Goal: Task Accomplishment & Management: Manage account settings

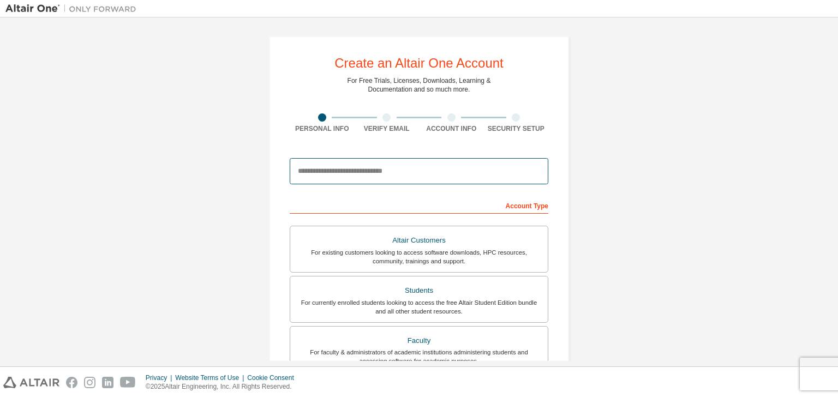
click at [336, 171] on input "email" at bounding box center [419, 171] width 259 height 26
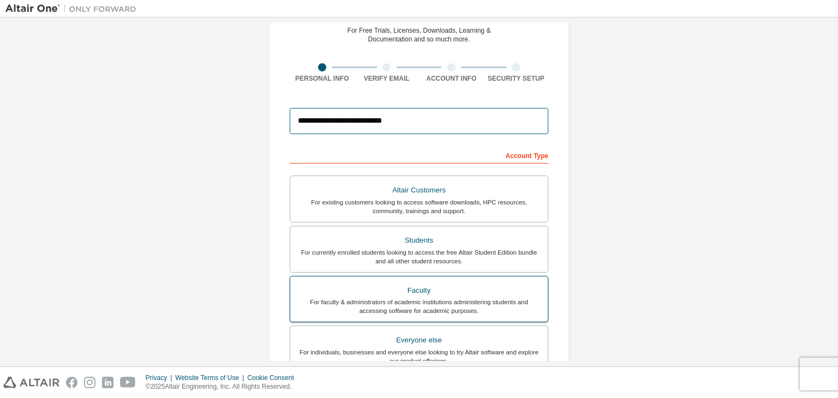
scroll to position [55, 0]
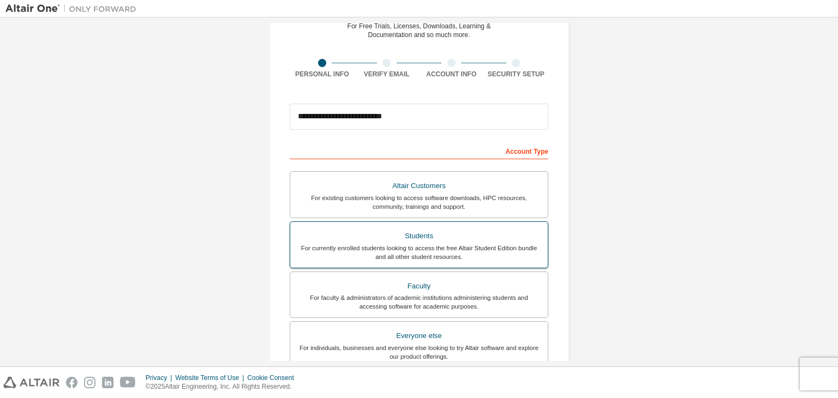
click at [419, 241] on div "Students" at bounding box center [419, 236] width 244 height 15
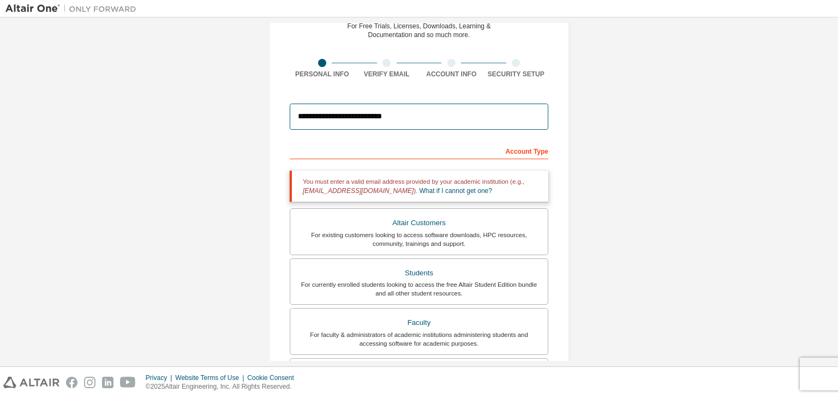
click at [354, 116] on input "**********" at bounding box center [419, 117] width 259 height 26
click at [317, 111] on input "**********" at bounding box center [419, 117] width 259 height 26
click at [387, 120] on input "**********" at bounding box center [419, 117] width 259 height 26
click at [396, 117] on input "**********" at bounding box center [419, 117] width 259 height 26
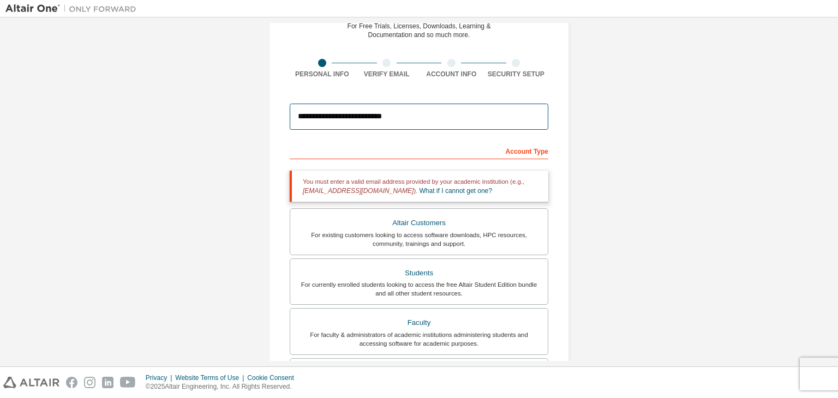
click at [396, 117] on input "**********" at bounding box center [419, 117] width 259 height 26
type input "**********"
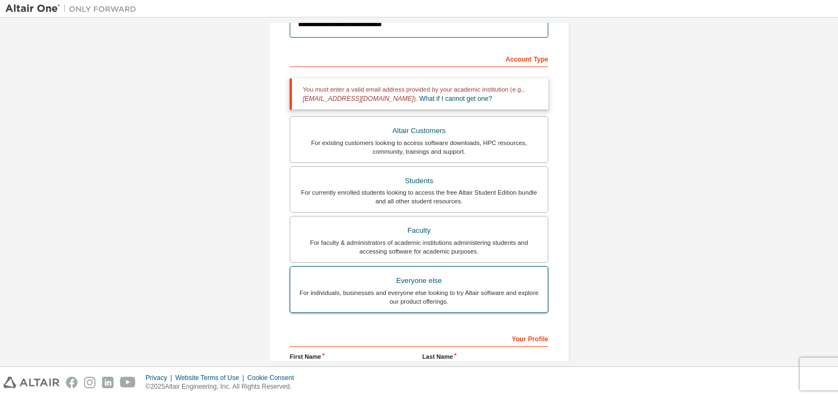
scroll to position [164, 0]
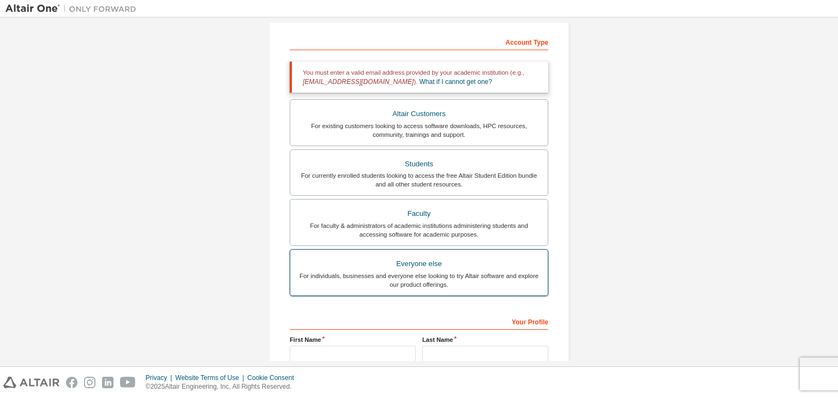
click at [405, 267] on div "Everyone else" at bounding box center [419, 264] width 244 height 15
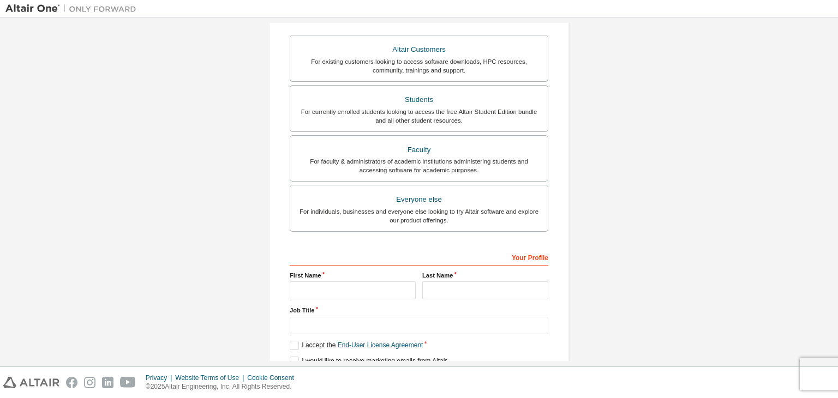
scroll to position [218, 0]
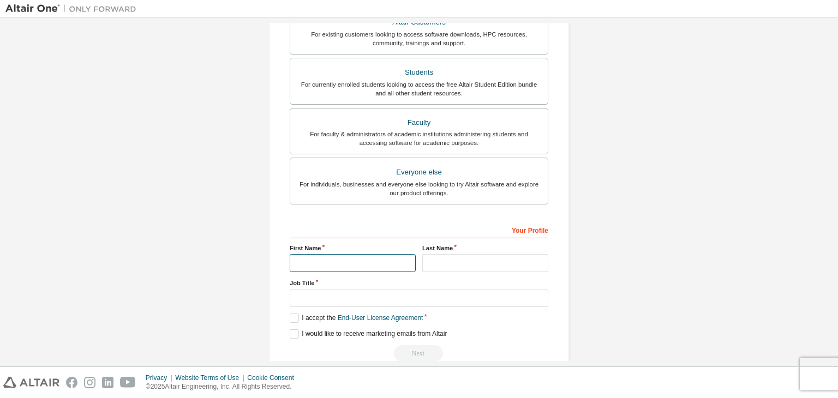
click at [356, 260] on input "text" at bounding box center [353, 263] width 126 height 18
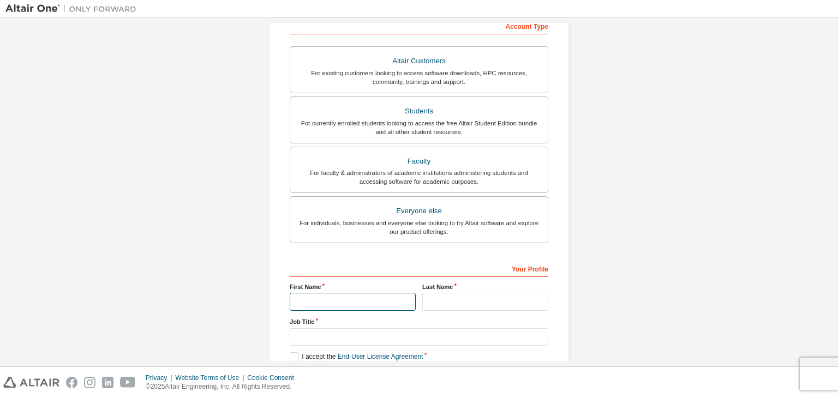
scroll to position [237, 0]
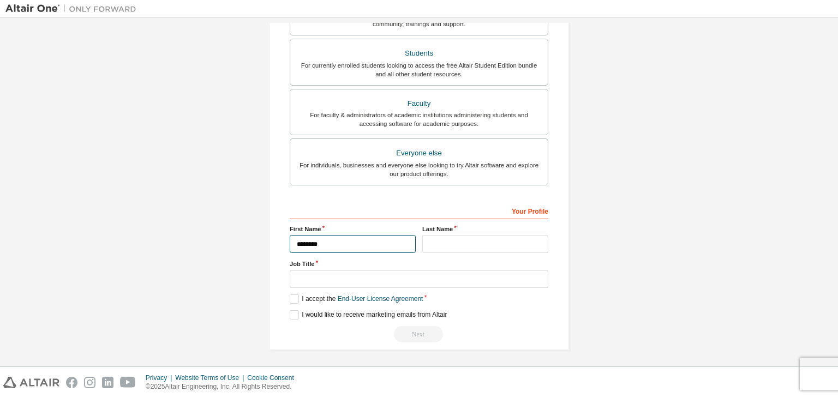
type input "*******"
click at [451, 242] on input "text" at bounding box center [485, 244] width 126 height 18
type input "*"
type input "**********"
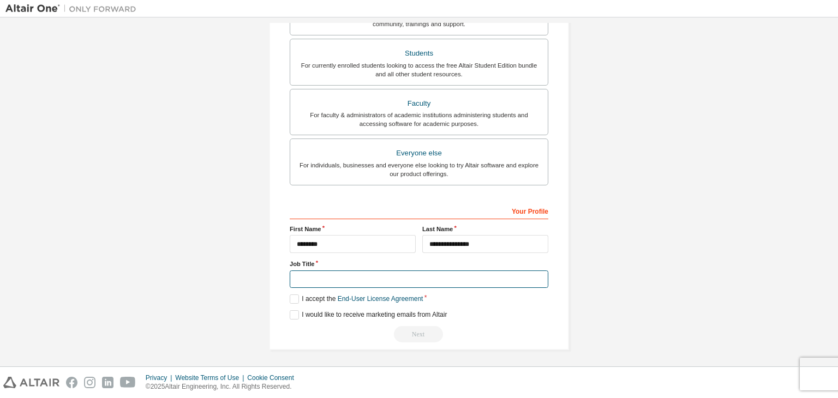
click at [334, 276] on input "text" at bounding box center [419, 280] width 259 height 18
type input "*"
click at [159, 287] on div "**********" at bounding box center [418, 75] width 827 height 578
click at [293, 297] on label "I accept the End-User License Agreement" at bounding box center [356, 299] width 133 height 9
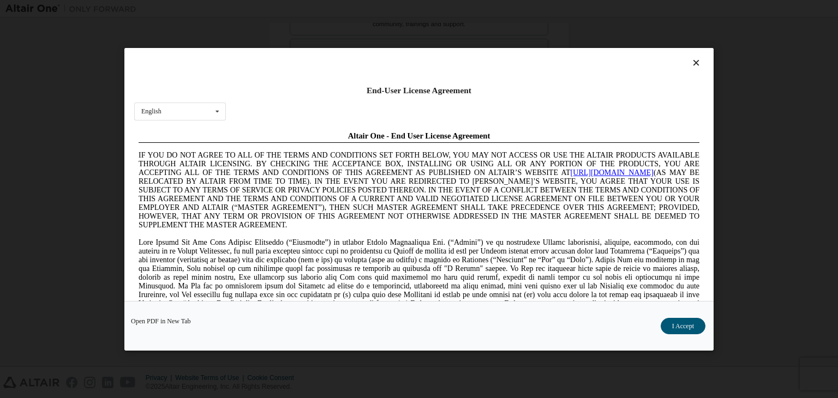
scroll to position [0, 0]
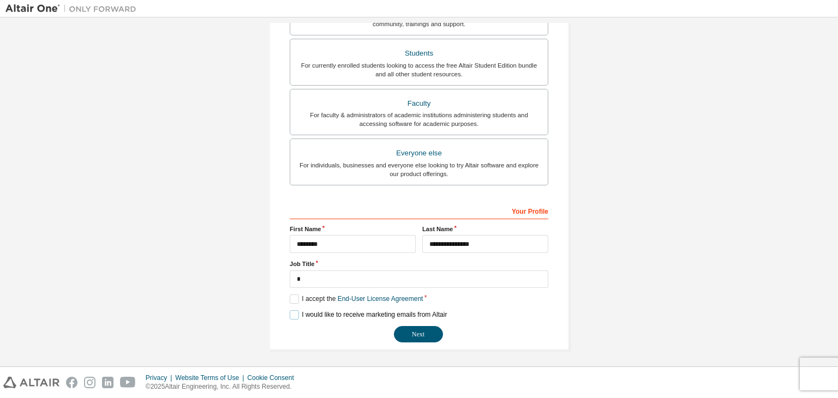
click at [290, 313] on label "I would like to receive marketing emails from Altair" at bounding box center [368, 315] width 157 height 9
click at [213, 305] on div "**********" at bounding box center [418, 75] width 827 height 578
click at [399, 332] on button "Next" at bounding box center [418, 334] width 49 height 16
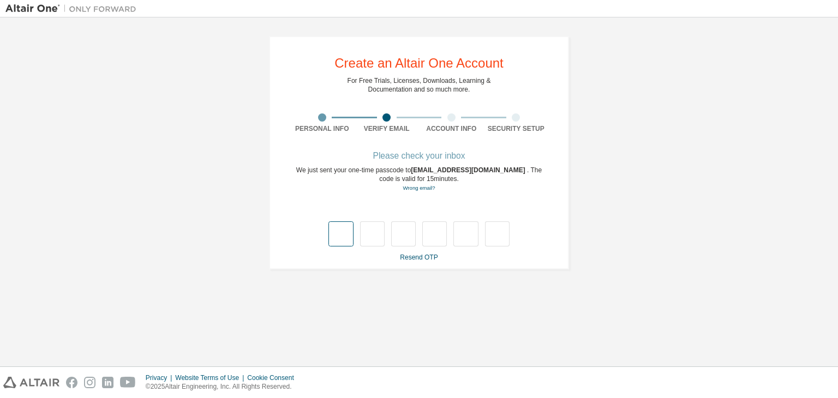
type input "*"
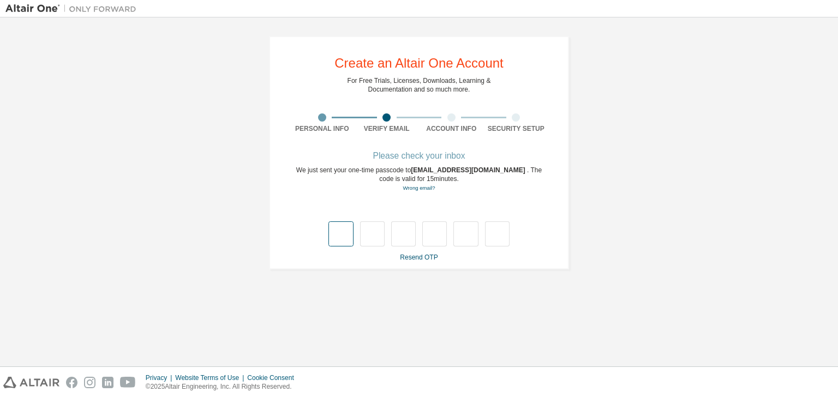
type input "*"
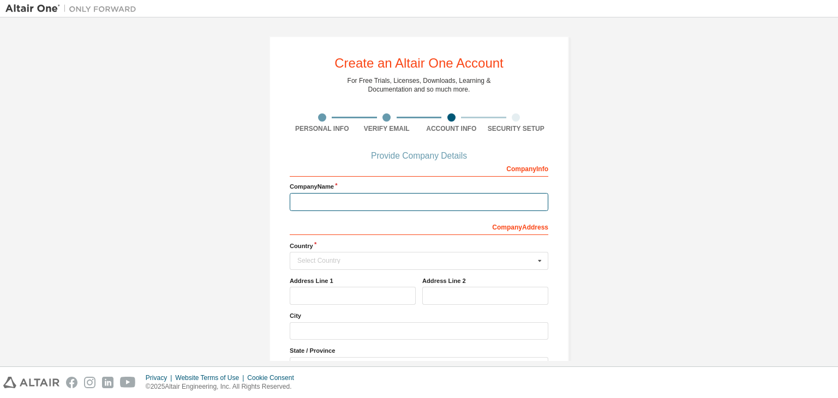
click at [316, 200] on input "text" at bounding box center [419, 202] width 259 height 18
type input "*"
click at [72, 297] on div "Create an Altair One Account For Free Trials, Licenses, Downloads, Learning & D…" at bounding box center [418, 242] width 827 height 439
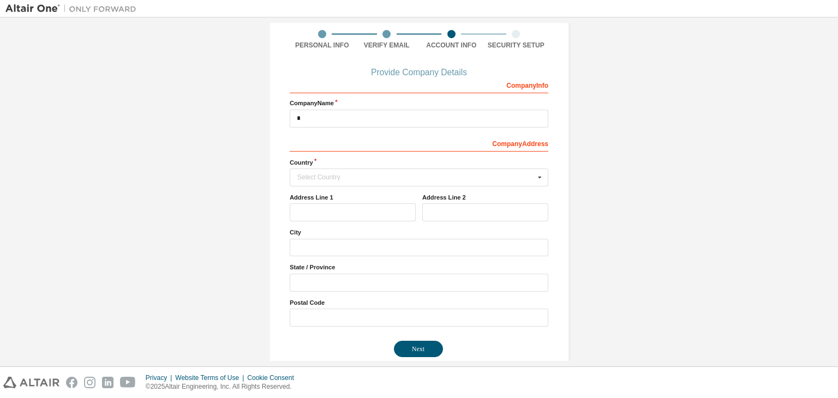
scroll to position [98, 0]
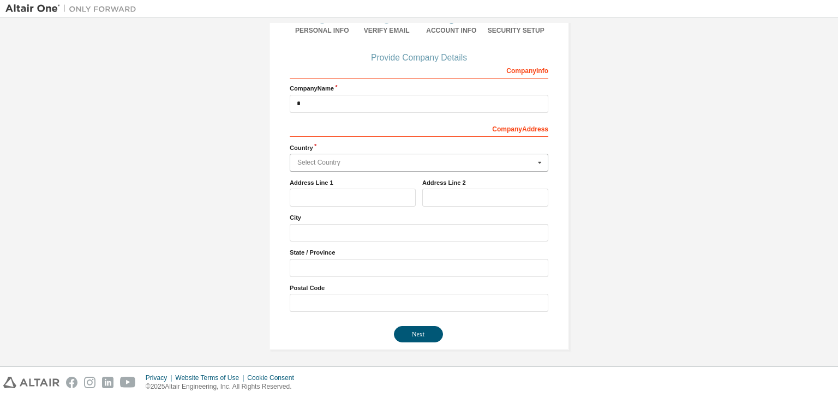
click at [310, 166] on input "text" at bounding box center [420, 162] width 258 height 17
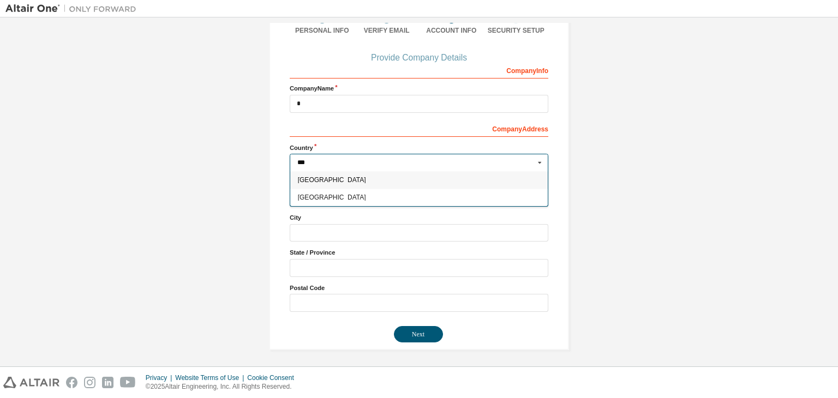
type input "***"
click at [347, 181] on span "[GEOGRAPHIC_DATA]" at bounding box center [419, 180] width 243 height 7
type input "***"
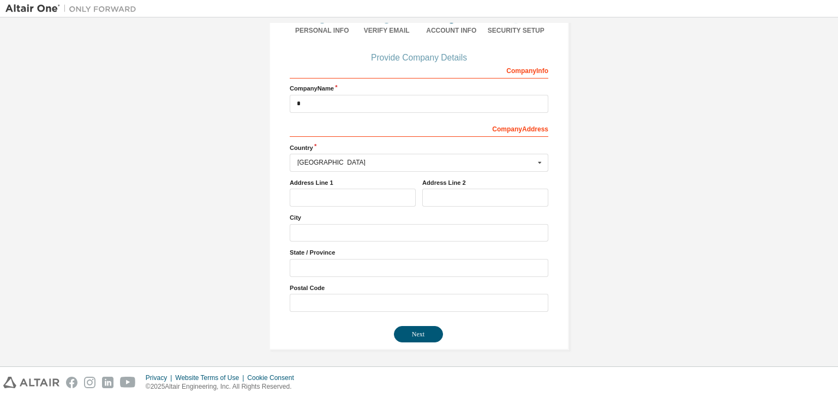
click at [183, 230] on div "Create an Altair One Account For Free Trials, Licenses, Downloads, Learning & D…" at bounding box center [418, 144] width 827 height 439
click at [293, 193] on input "text" at bounding box center [353, 198] width 126 height 18
click at [311, 195] on input "text" at bounding box center [353, 198] width 126 height 18
click at [179, 295] on div "Create an Altair One Account For Free Trials, Licenses, Downloads, Learning & D…" at bounding box center [418, 144] width 827 height 439
click at [428, 332] on button "Next" at bounding box center [418, 334] width 49 height 16
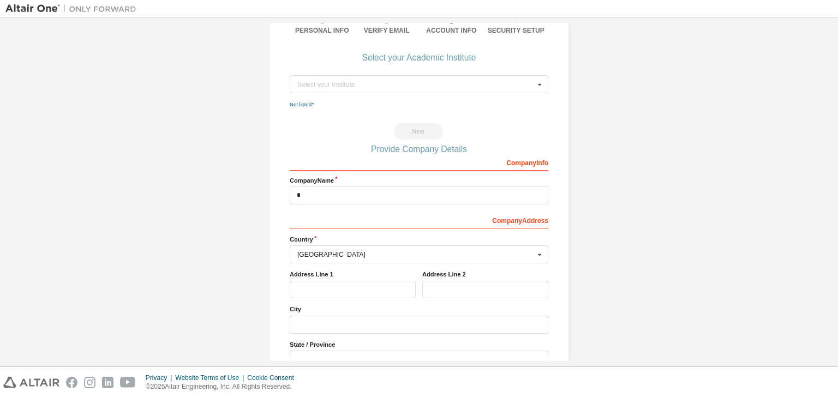
scroll to position [0, 0]
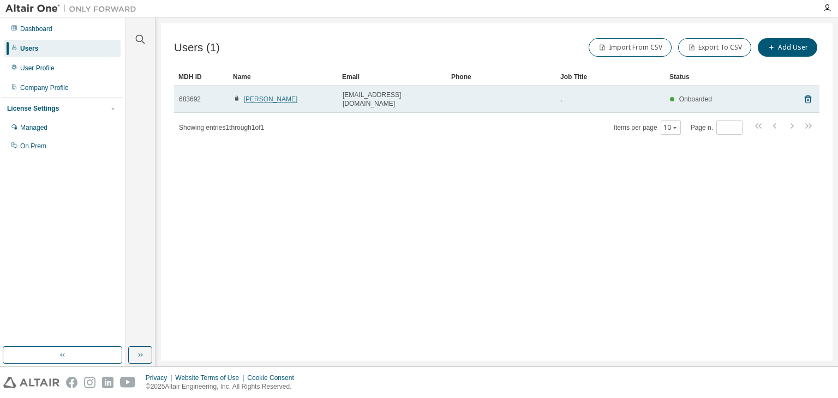
click at [271, 96] on link "[PERSON_NAME]" at bounding box center [271, 100] width 54 height 8
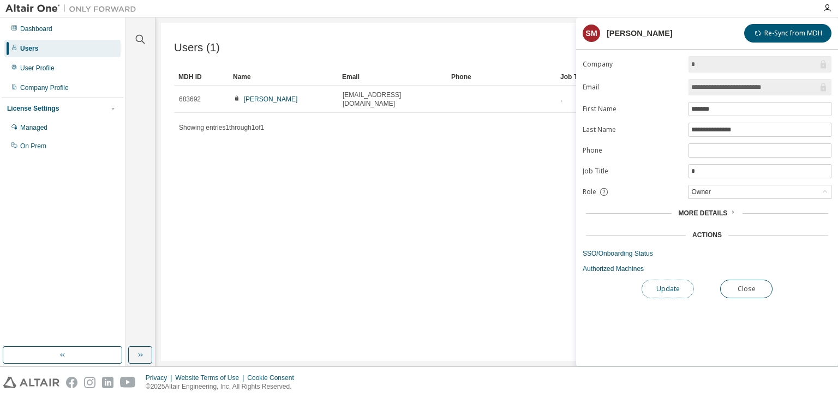
click at [673, 288] on button "Update" at bounding box center [668, 289] width 52 height 19
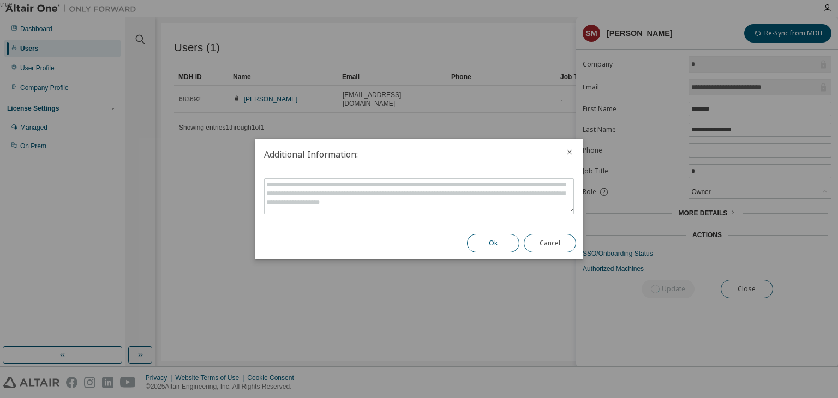
click at [490, 247] on button "Ok" at bounding box center [493, 243] width 52 height 19
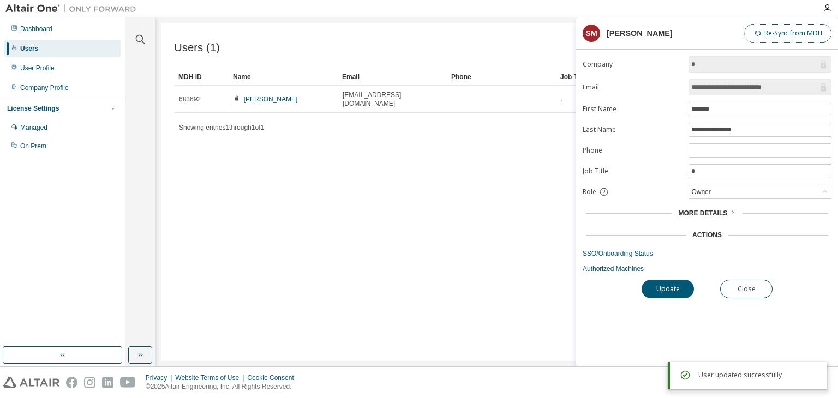
click at [790, 34] on button "Re-Sync from MDH" at bounding box center [787, 33] width 87 height 19
click at [761, 82] on input "**********" at bounding box center [754, 87] width 127 height 11
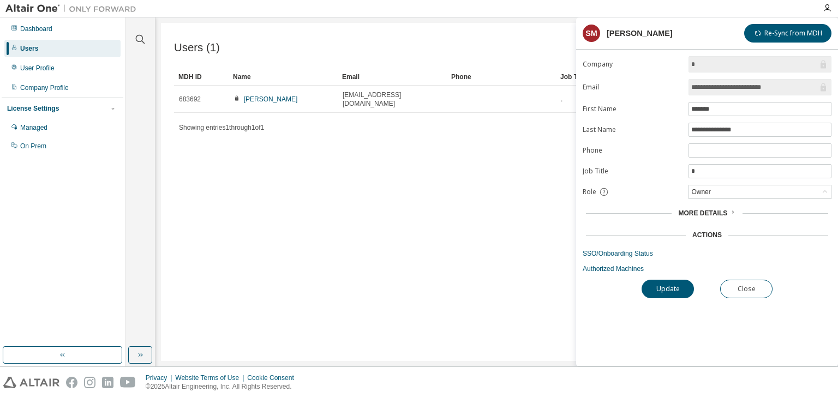
click at [786, 87] on input "**********" at bounding box center [754, 87] width 127 height 11
click at [30, 127] on div "Managed" at bounding box center [33, 127] width 27 height 9
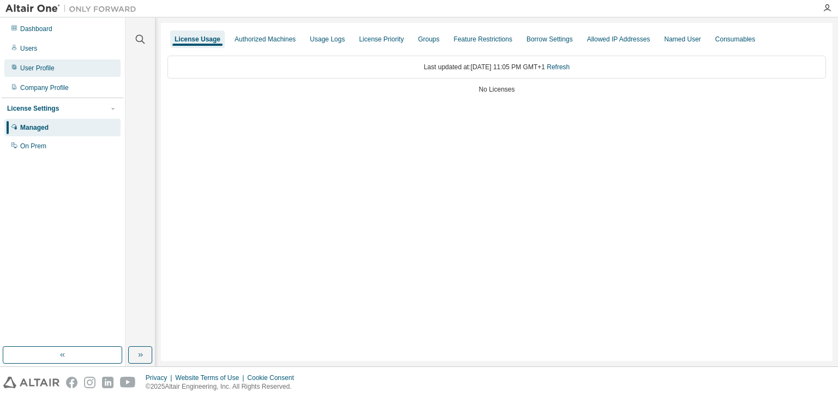
click at [46, 72] on div "User Profile" at bounding box center [37, 68] width 34 height 9
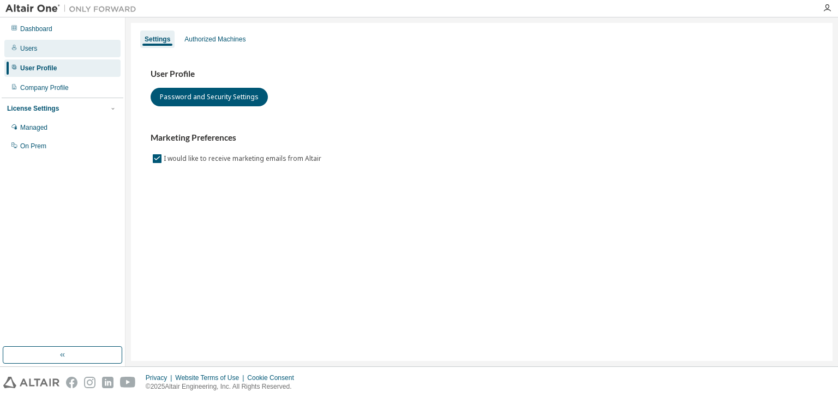
click at [35, 55] on div "Users" at bounding box center [62, 48] width 116 height 17
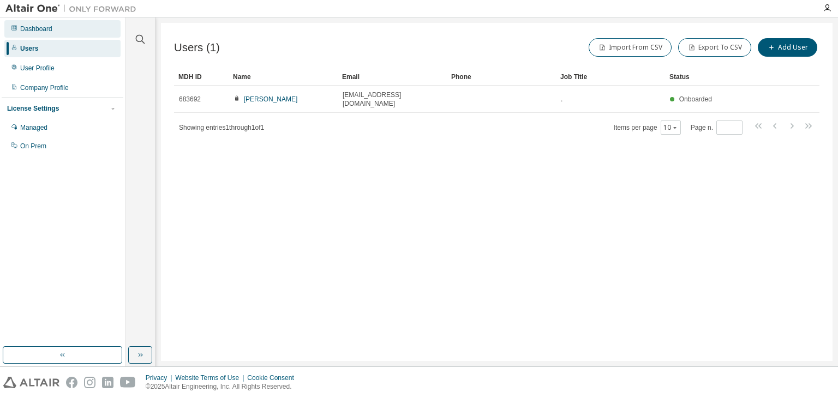
click at [44, 33] on div "Dashboard" at bounding box center [36, 29] width 32 height 9
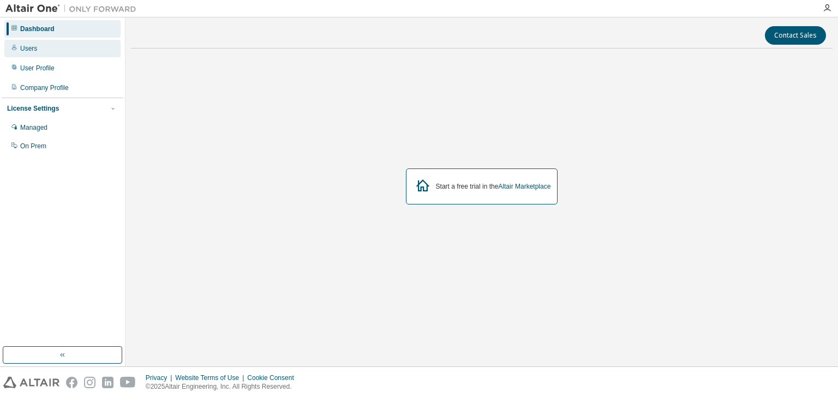
click at [41, 49] on div "Users" at bounding box center [62, 48] width 116 height 17
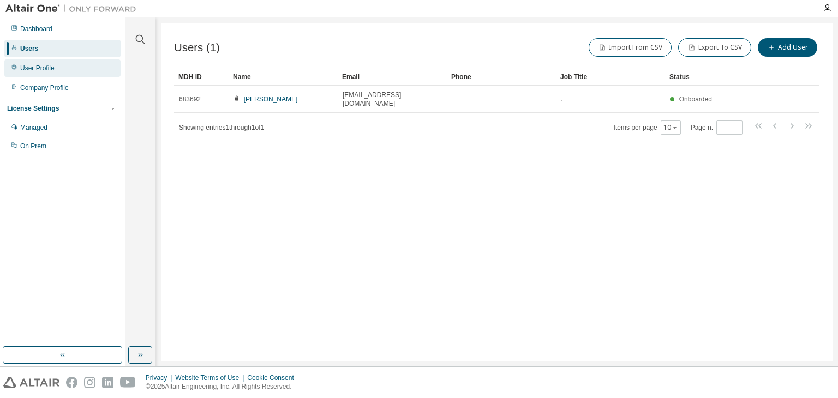
click at [56, 65] on div "User Profile" at bounding box center [62, 67] width 116 height 17
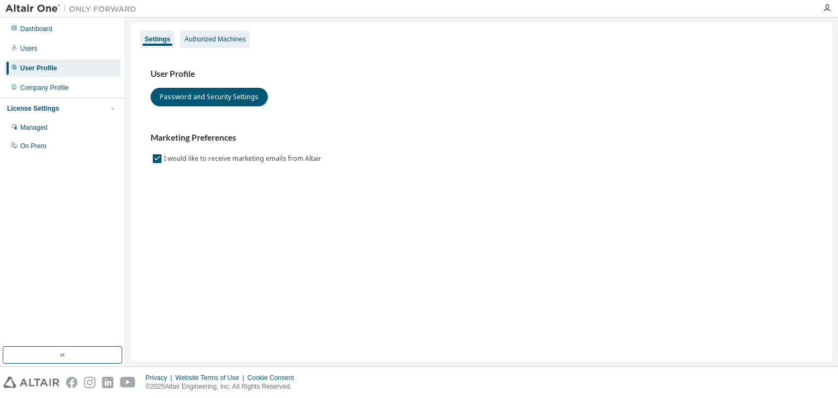
click at [192, 44] on div "Authorized Machines" at bounding box center [215, 39] width 70 height 17
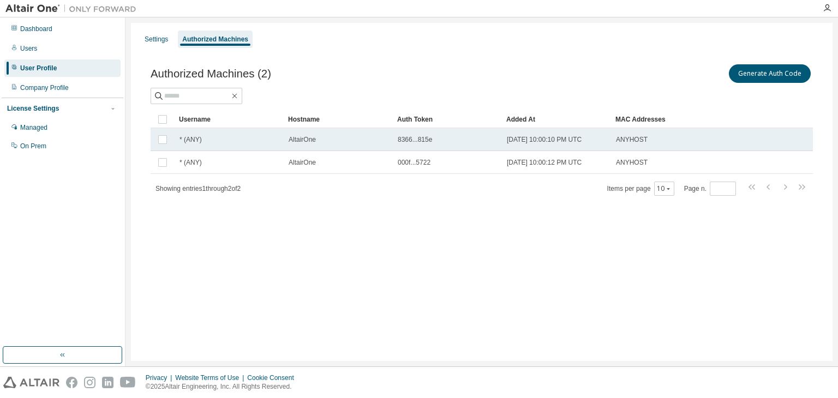
click at [313, 140] on span "AltairOne" at bounding box center [302, 139] width 27 height 9
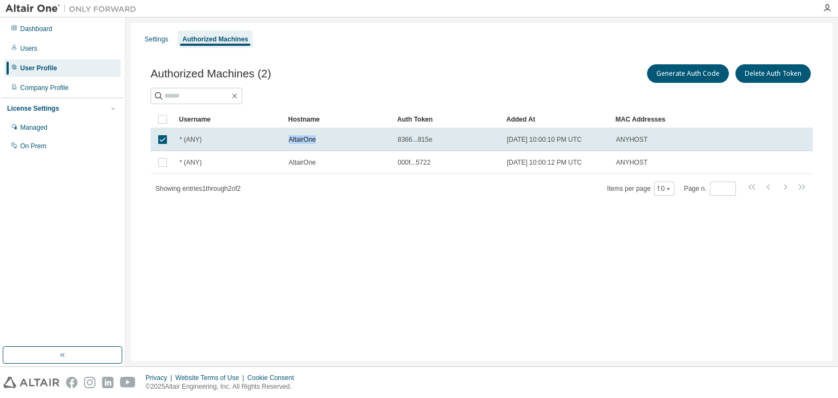
click at [313, 140] on span "AltairOne" at bounding box center [302, 139] width 27 height 9
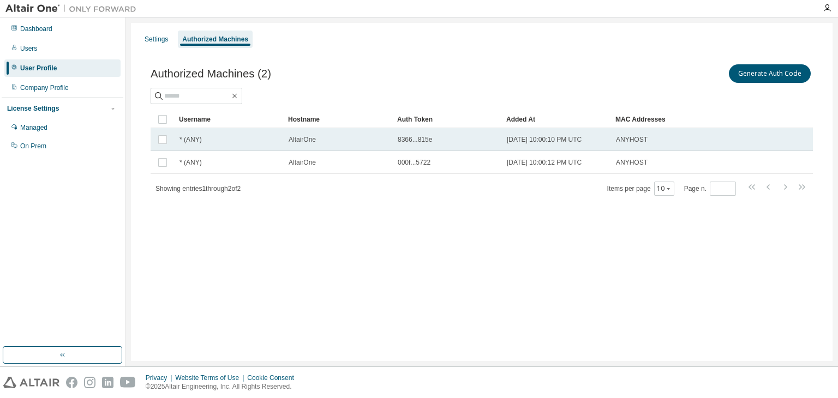
click at [245, 139] on div "* (ANY)" at bounding box center [229, 139] width 99 height 9
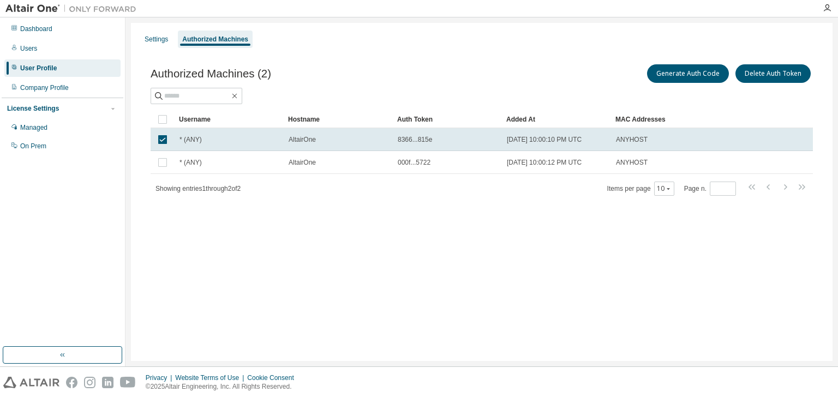
click at [245, 139] on div "* (ANY)" at bounding box center [229, 139] width 99 height 9
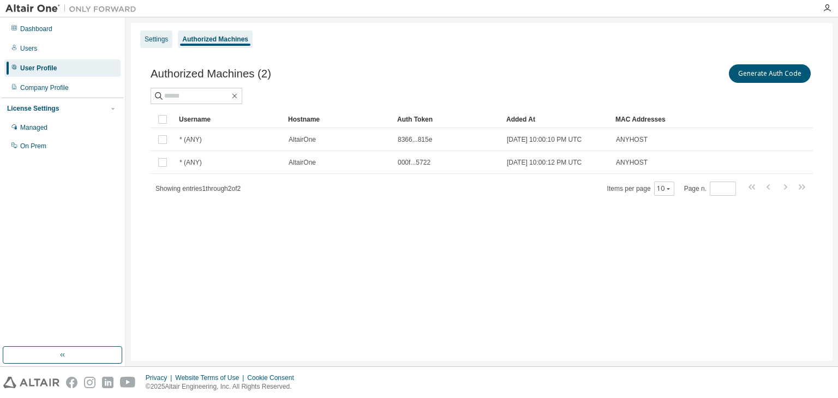
click at [158, 41] on div "Settings" at bounding box center [156, 39] width 23 height 9
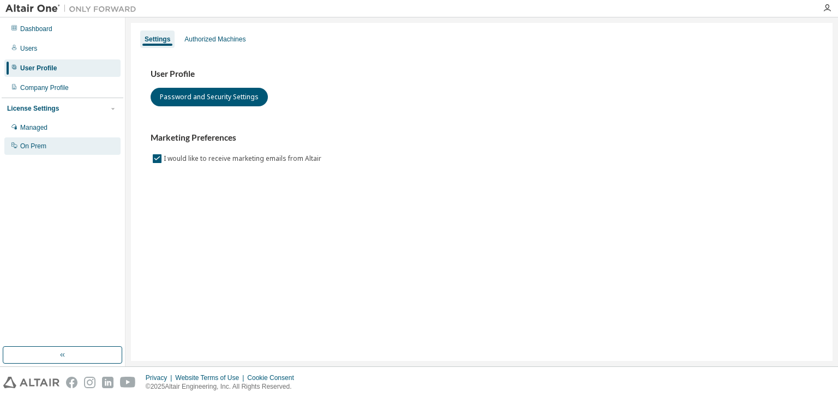
click at [35, 145] on div "On Prem" at bounding box center [33, 146] width 26 height 9
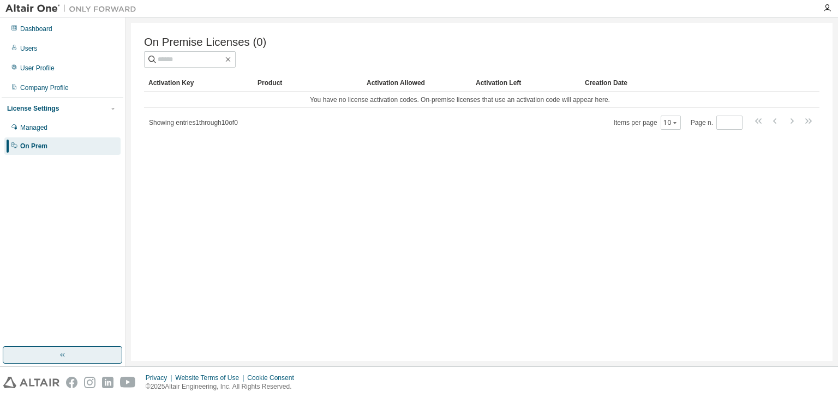
click at [100, 354] on button "button" at bounding box center [63, 355] width 120 height 17
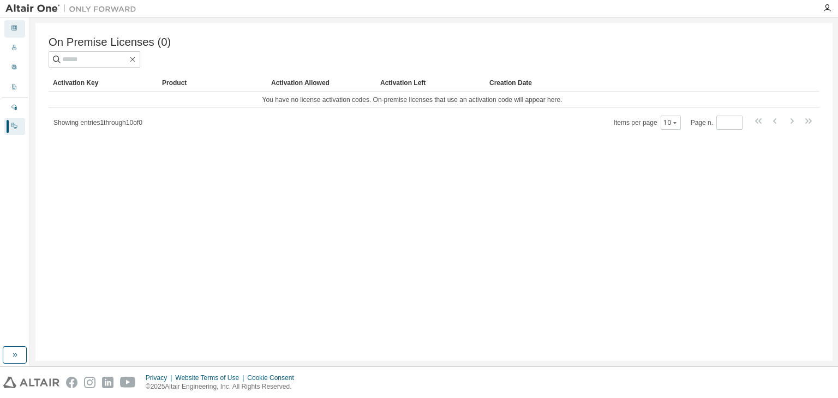
click at [13, 31] on icon at bounding box center [14, 28] width 7 height 7
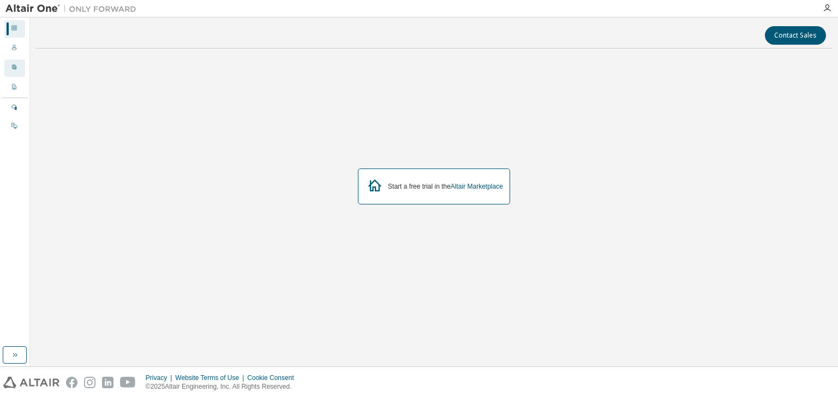
click at [20, 66] on div "User Profile" at bounding box center [14, 67] width 21 height 17
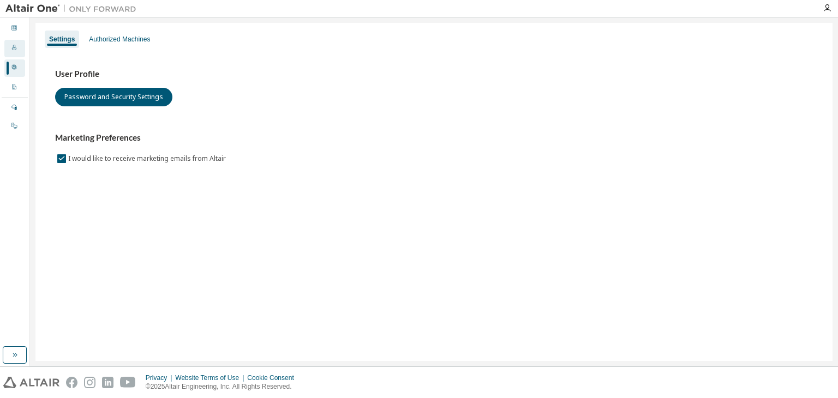
click at [17, 51] on div "Users" at bounding box center [14, 48] width 21 height 17
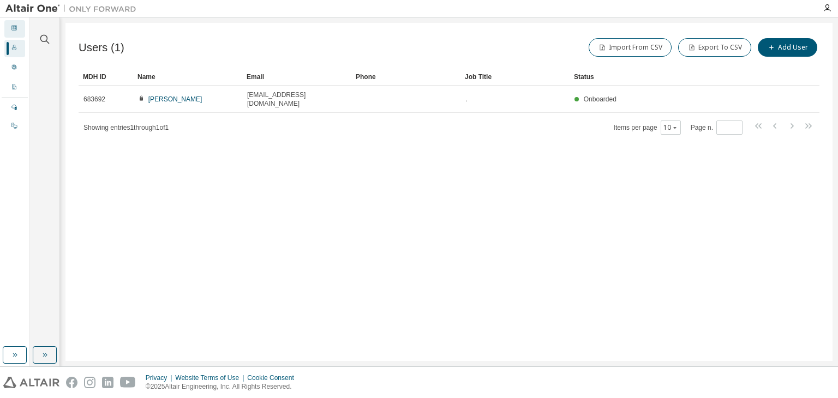
click at [14, 30] on icon at bounding box center [14, 28] width 7 height 7
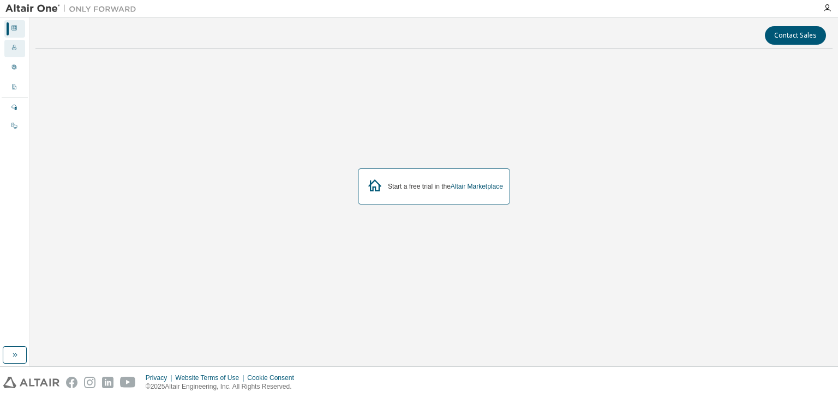
click at [13, 48] on icon at bounding box center [14, 47] width 7 height 7
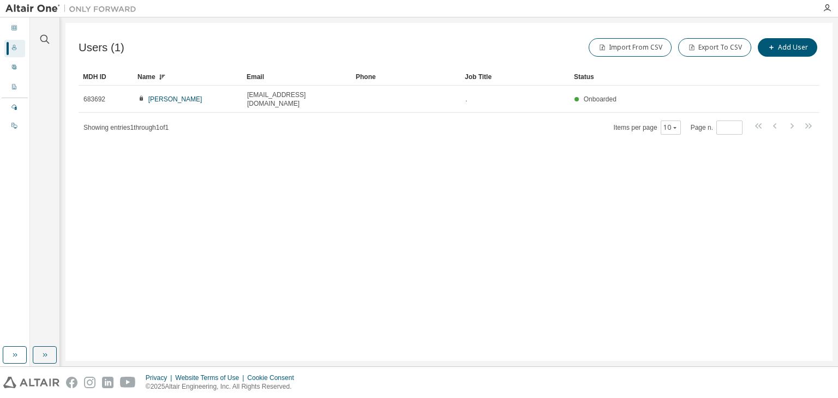
click at [98, 75] on div "MDH ID" at bounding box center [106, 76] width 46 height 17
click at [19, 29] on div "Dashboard" at bounding box center [14, 28] width 21 height 17
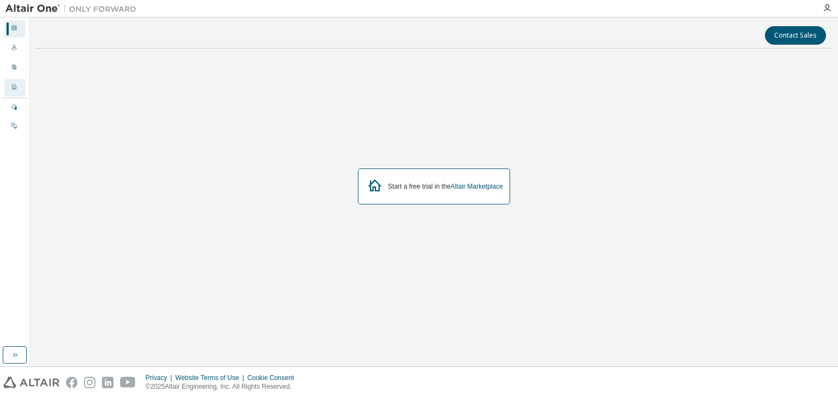
click at [21, 87] on div "Company Profile" at bounding box center [14, 87] width 21 height 17
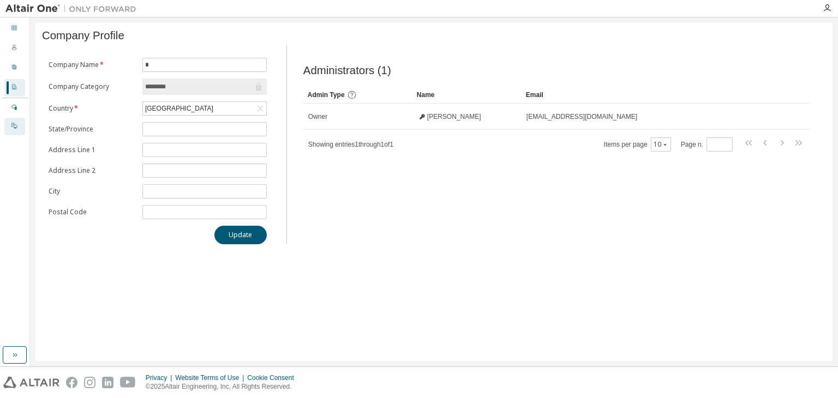
click at [11, 131] on div "On Prem" at bounding box center [14, 126] width 21 height 17
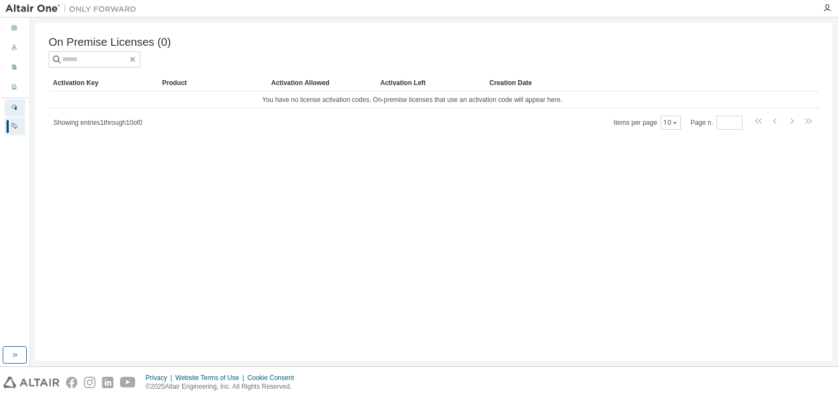
click at [11, 113] on div "Managed" at bounding box center [14, 107] width 21 height 17
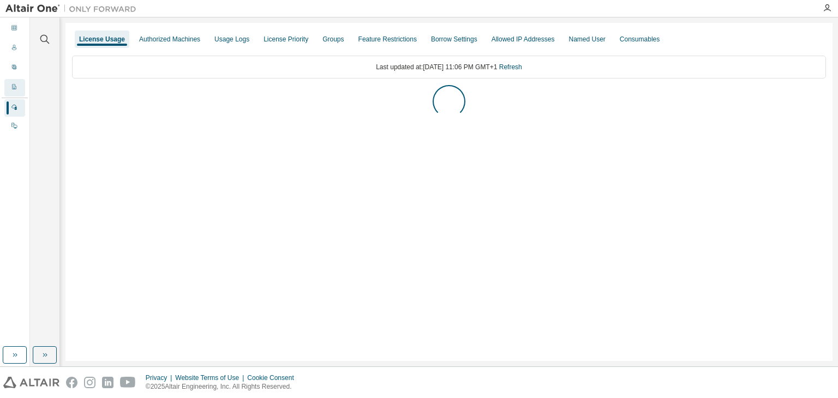
click at [11, 93] on div "Company Profile" at bounding box center [14, 87] width 21 height 17
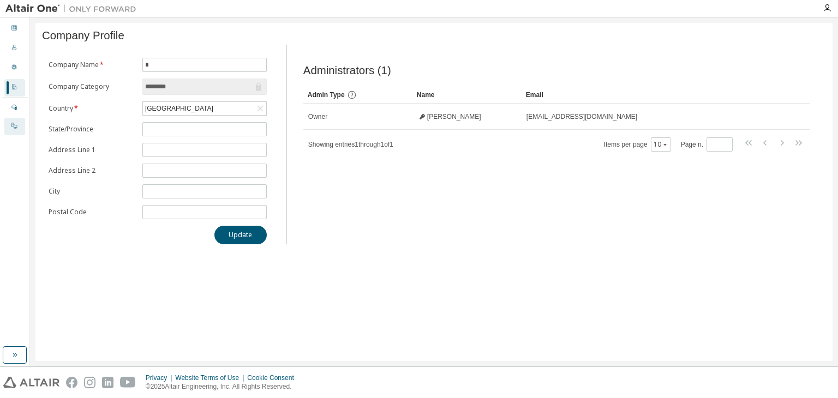
click at [17, 121] on div "On Prem" at bounding box center [14, 126] width 21 height 17
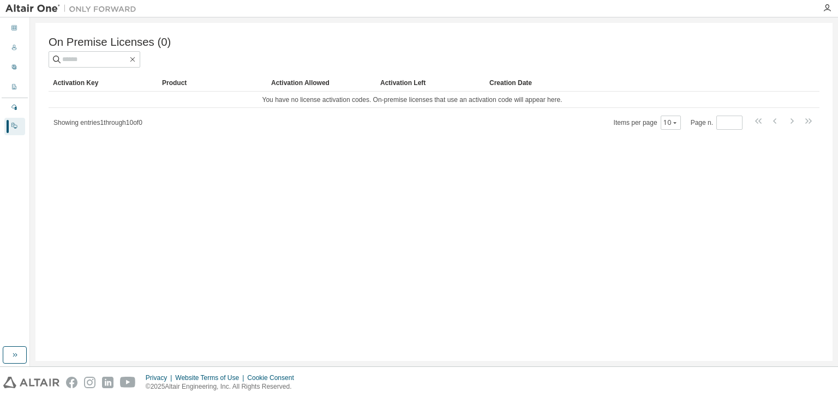
click at [26, 111] on div "Managed On Prem" at bounding box center [15, 117] width 26 height 36
click at [14, 108] on icon at bounding box center [14, 107] width 7 height 7
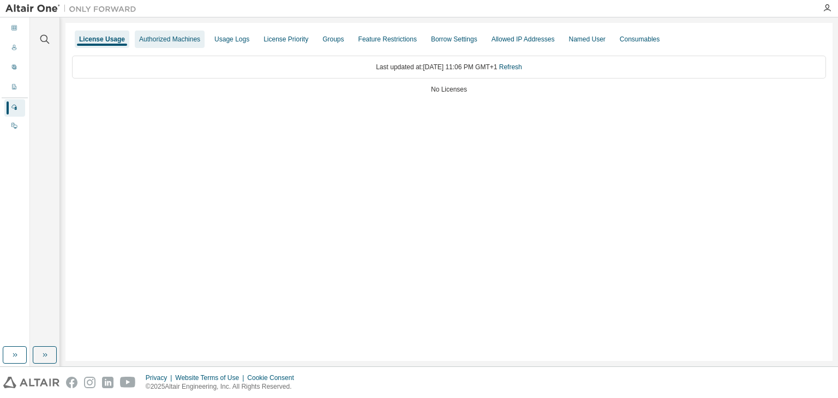
click at [188, 40] on div "Authorized Machines" at bounding box center [169, 39] width 61 height 9
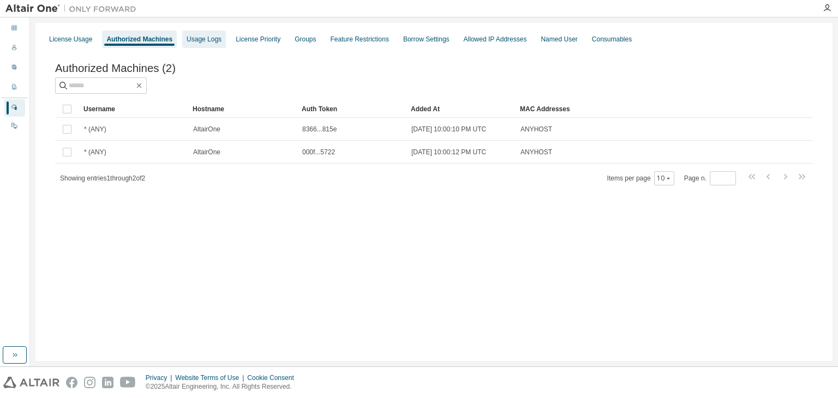
click at [196, 41] on div "Usage Logs" at bounding box center [204, 39] width 35 height 9
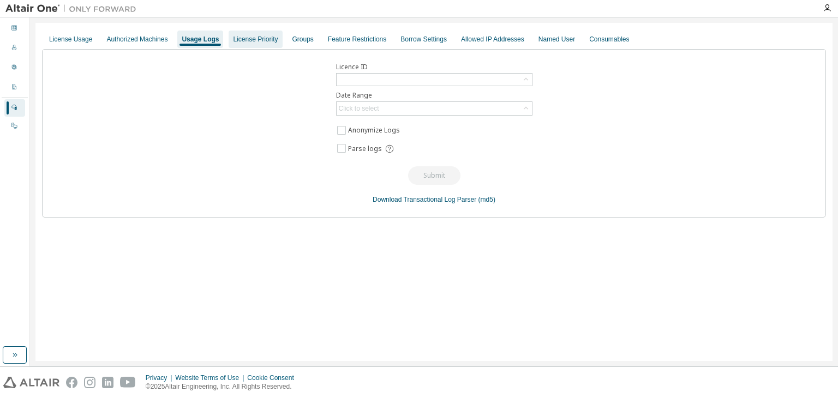
click at [271, 41] on div "License Priority" at bounding box center [255, 39] width 45 height 9
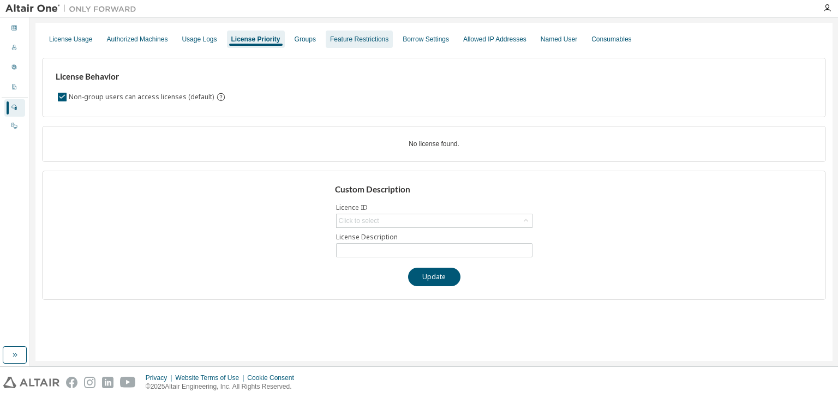
click at [330, 42] on div "Feature Restrictions" at bounding box center [359, 39] width 58 height 9
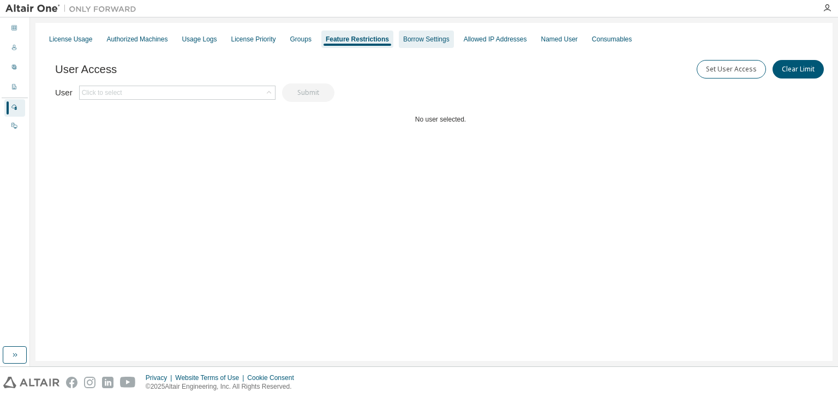
click at [416, 42] on div "Borrow Settings" at bounding box center [426, 39] width 46 height 9
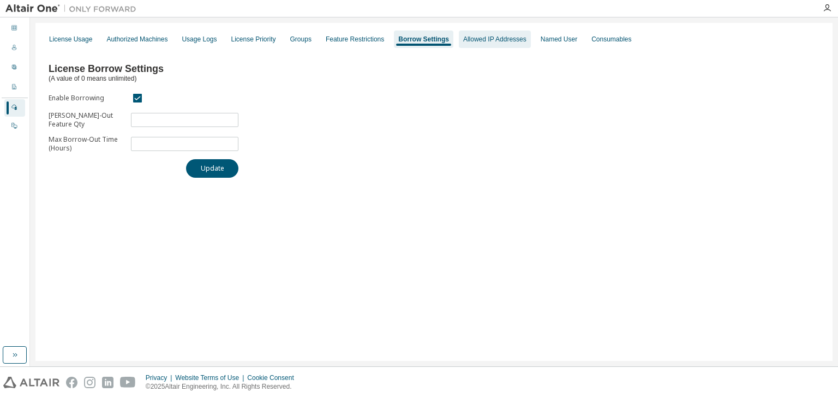
click at [469, 44] on div "Allowed IP Addresses" at bounding box center [495, 39] width 72 height 17
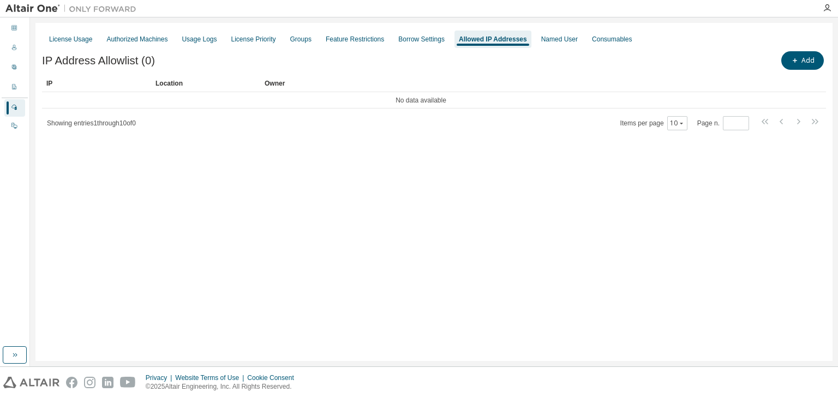
click at [381, 42] on div "License Usage Authorized Machines Usage Logs License Priority Groups Feature Re…" at bounding box center [434, 39] width 784 height 20
click at [352, 42] on div "Feature Restrictions" at bounding box center [355, 39] width 58 height 9
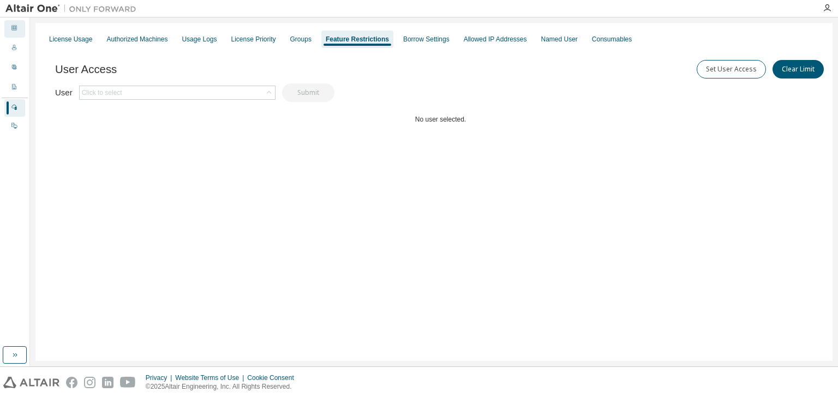
click at [5, 29] on div "Dashboard" at bounding box center [14, 28] width 21 height 17
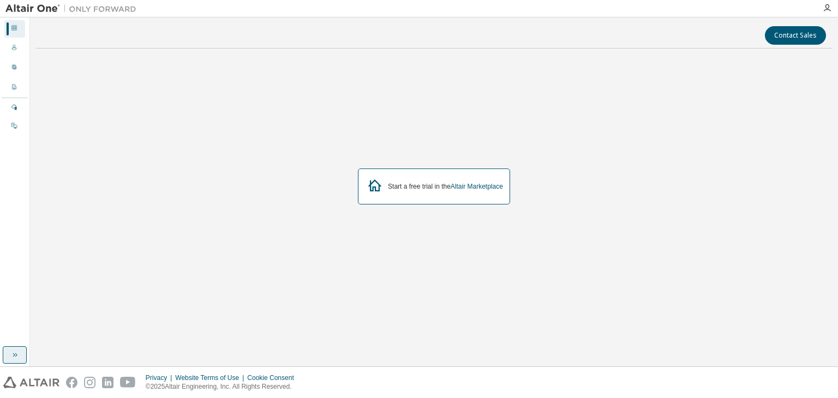
click at [20, 353] on button "button" at bounding box center [15, 355] width 24 height 17
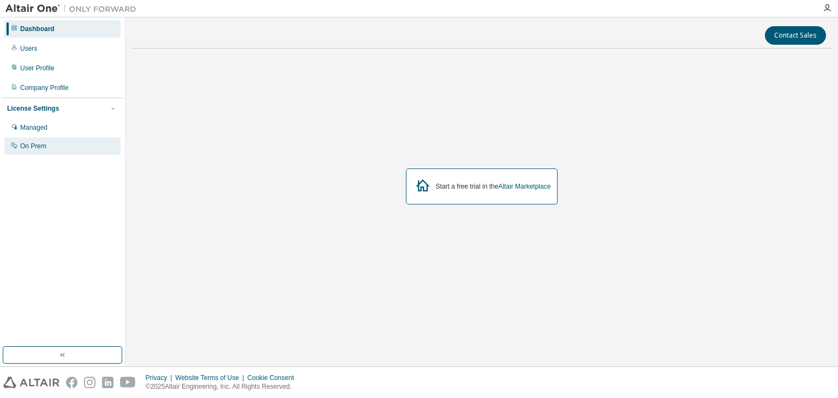
click at [32, 150] on div "On Prem" at bounding box center [33, 146] width 26 height 9
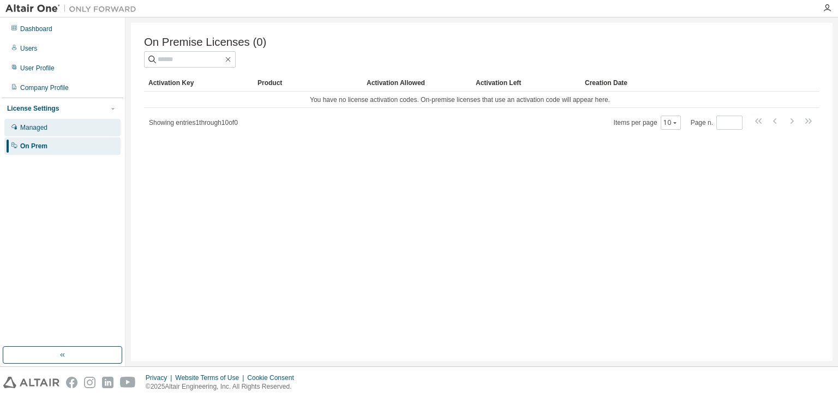
click at [19, 128] on div "Managed" at bounding box center [62, 127] width 116 height 17
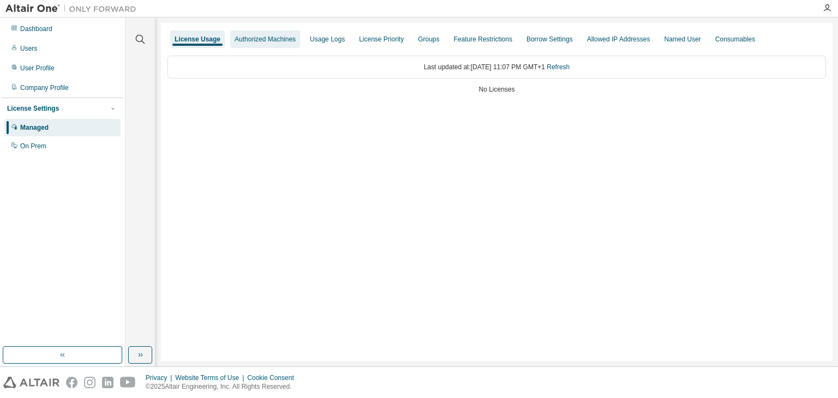
click at [258, 47] on div "Authorized Machines" at bounding box center [265, 39] width 70 height 17
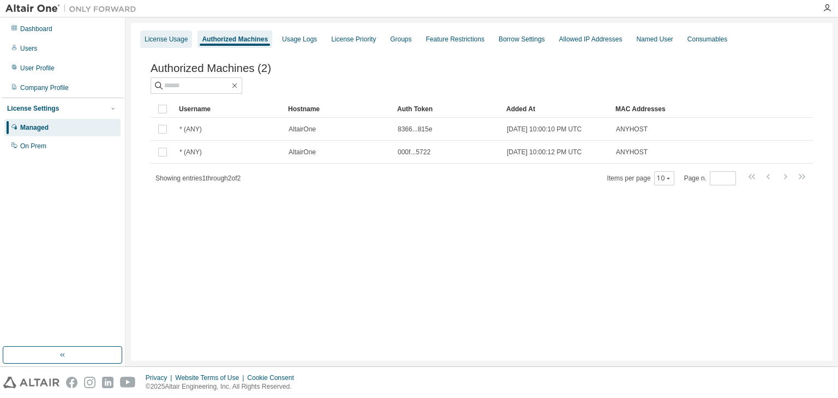
click at [173, 44] on div "License Usage" at bounding box center [166, 39] width 52 height 17
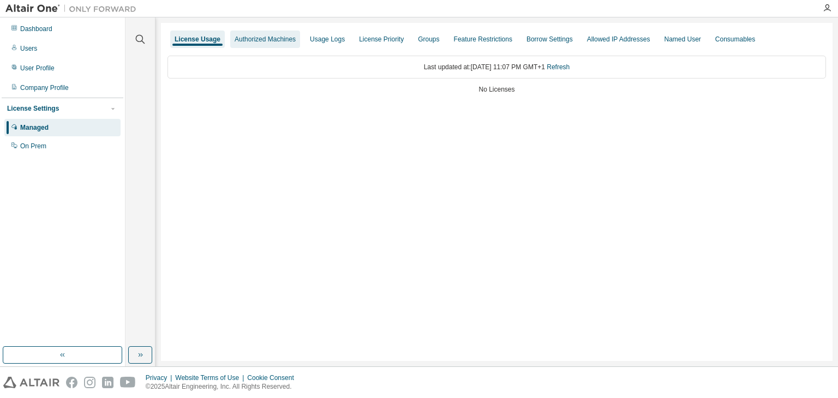
click at [247, 44] on div "Authorized Machines" at bounding box center [265, 39] width 70 height 17
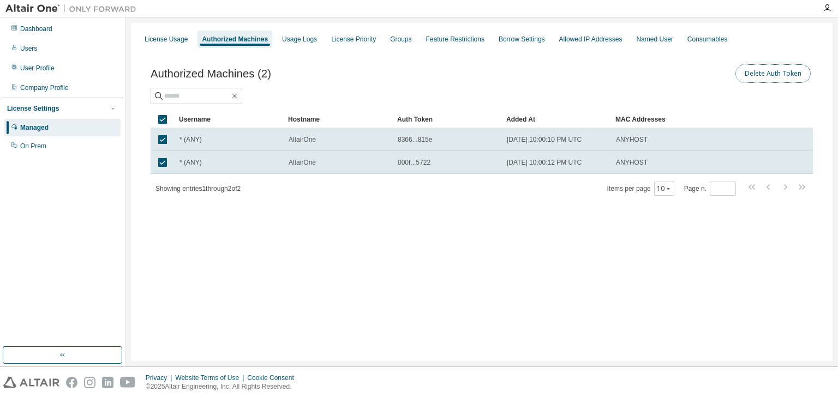
click at [761, 72] on button "Delete Auth Token" at bounding box center [773, 73] width 75 height 19
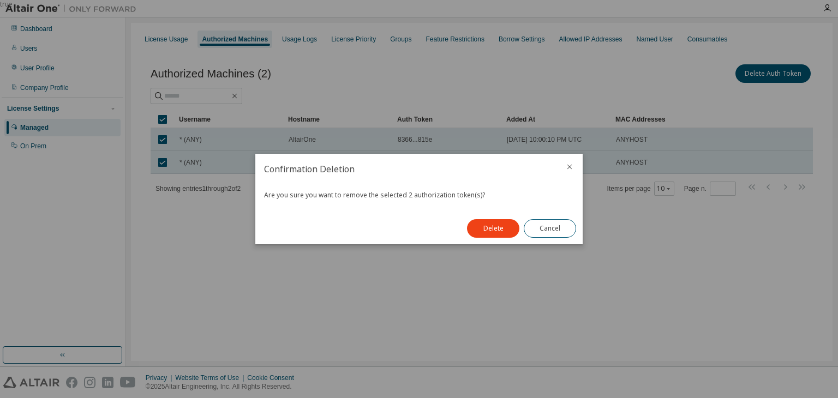
click at [486, 226] on button "Delete" at bounding box center [493, 228] width 52 height 19
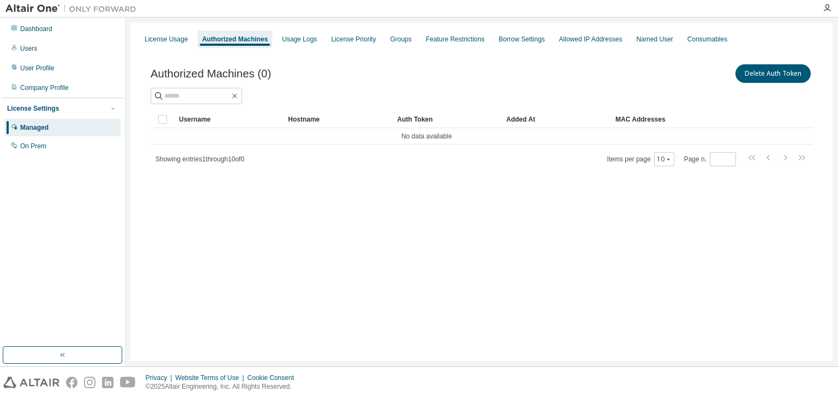
click at [822, 11] on div at bounding box center [827, 8] width 22 height 16
click at [822, 9] on div at bounding box center [827, 8] width 22 height 9
click at [828, 10] on icon "button" at bounding box center [827, 8] width 9 height 9
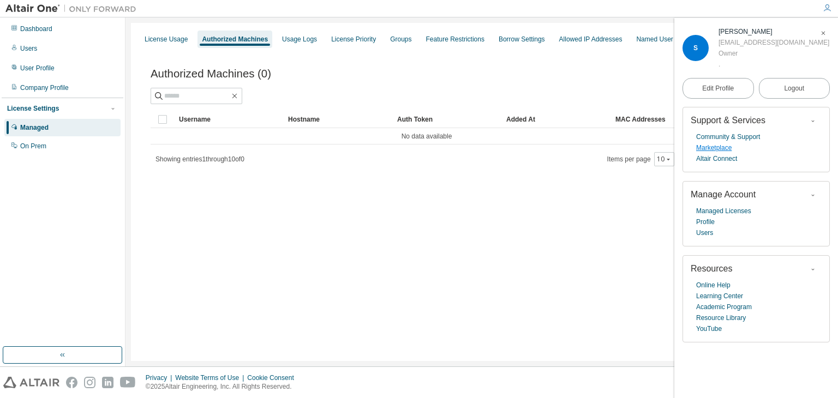
click at [720, 149] on link "Marketplace" at bounding box center [713, 147] width 35 height 11
